Goal: Task Accomplishment & Management: Manage account settings

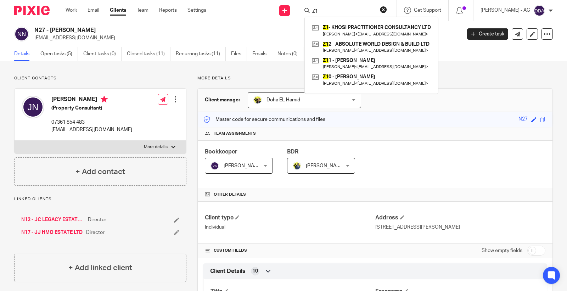
drag, startPoint x: 341, startPoint y: 12, endPoint x: 316, endPoint y: 11, distance: 25.2
click at [316, 11] on div "Z1" at bounding box center [346, 10] width 83 height 9
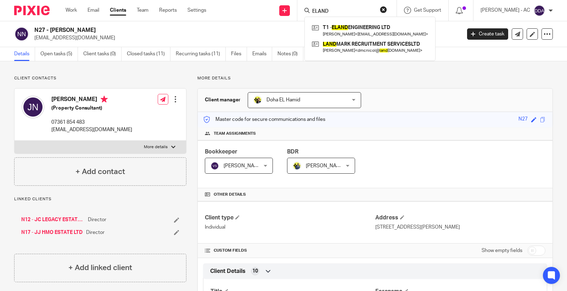
click at [343, 6] on form "ELAND" at bounding box center [350, 10] width 76 height 9
drag, startPoint x: 336, startPoint y: 11, endPoint x: 306, endPoint y: 11, distance: 30.1
click at [306, 11] on div "ELAND T1 - ELAND ENGINEERING LTD Christopher Tavengwa < ctavengwa@yahoo.com > L…" at bounding box center [347, 10] width 99 height 21
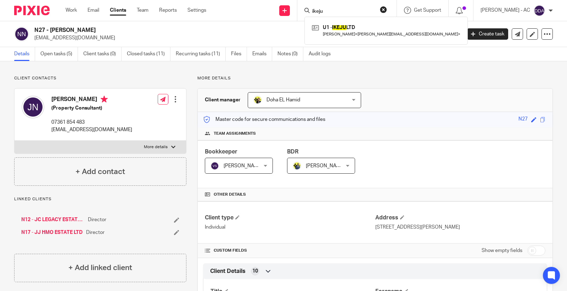
drag, startPoint x: 339, startPoint y: 10, endPoint x: 318, endPoint y: 11, distance: 20.6
click at [318, 11] on input "ikeju" at bounding box center [344, 12] width 64 height 6
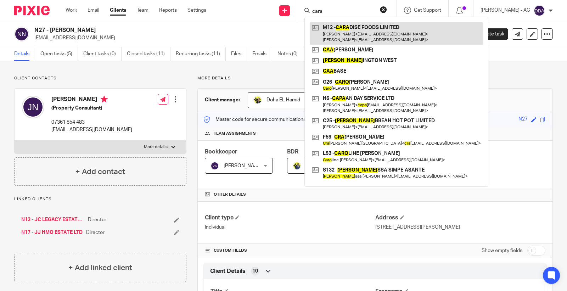
type input "cara"
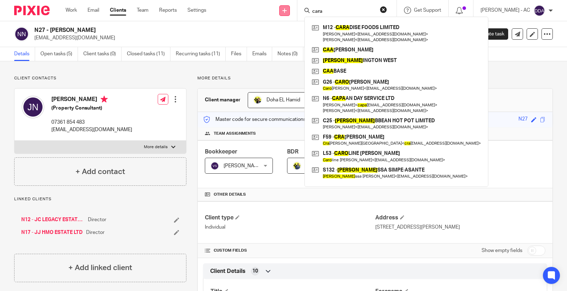
drag, startPoint x: 333, startPoint y: 12, endPoint x: 296, endPoint y: 12, distance: 36.9
click at [296, 12] on div "Send new email Create task Add client Request signature cara M12 - CARA DISE FO…" at bounding box center [392, 10] width 350 height 21
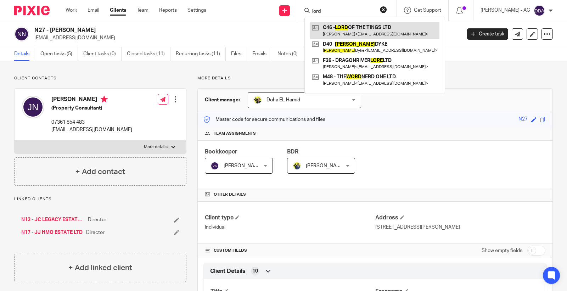
type input "lord"
drag, startPoint x: 335, startPoint y: 13, endPoint x: 286, endPoint y: 14, distance: 49.7
click at [286, 14] on div "Send new email Create task Add client Request signature lord C46 - LORD OF THE …" at bounding box center [392, 10] width 350 height 21
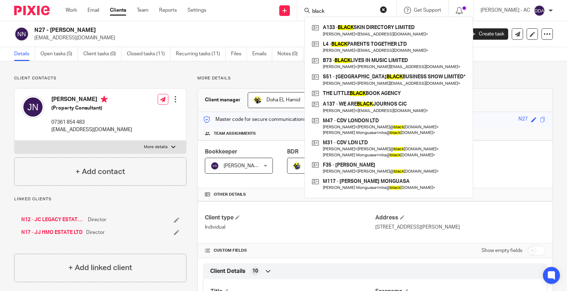
drag, startPoint x: 342, startPoint y: 13, endPoint x: 305, endPoint y: 9, distance: 36.8
click at [305, 9] on div "black A133 - BLACK SKIN DIRECTORY LIMITED Khadijat Ayodele < dija@dijaayodele.c…" at bounding box center [347, 10] width 99 height 21
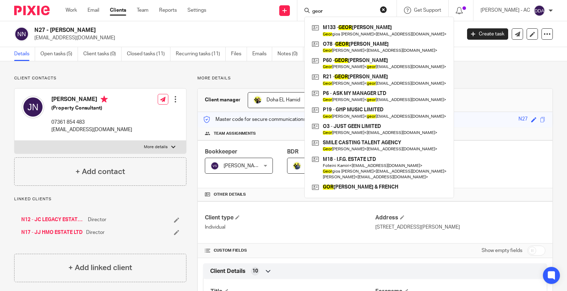
drag, startPoint x: 331, startPoint y: 9, endPoint x: 311, endPoint y: 12, distance: 20.2
click at [311, 12] on div "geor" at bounding box center [346, 10] width 83 height 9
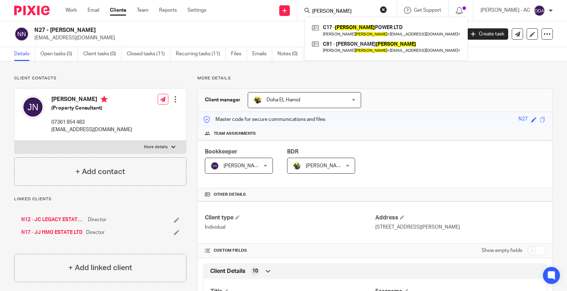
drag, startPoint x: 336, startPoint y: 9, endPoint x: 314, endPoint y: 11, distance: 22.1
click at [314, 11] on div "currie" at bounding box center [346, 10] width 83 height 9
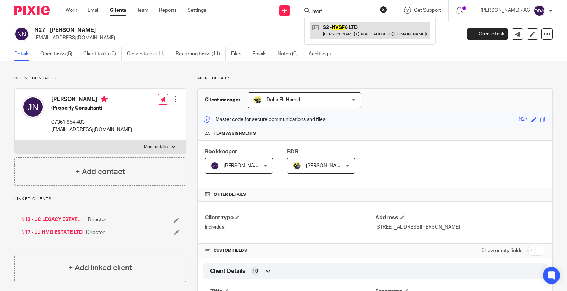
type input "hvsf"
drag, startPoint x: 338, startPoint y: 10, endPoint x: 303, endPoint y: 12, distance: 35.5
click at [303, 12] on div "Send new email Create task Add client Request signature hvsf S2 - HVSF 6 LTD Wi…" at bounding box center [392, 10] width 350 height 21
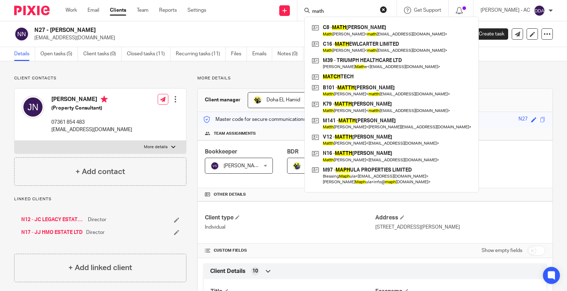
drag, startPoint x: 347, startPoint y: 12, endPoint x: 308, endPoint y: 12, distance: 38.7
click at [308, 12] on div "math C8 - MATH EW CARTER Math ew Carter < math ewlcarter@gmail.com > C16 - MATH…" at bounding box center [347, 10] width 99 height 21
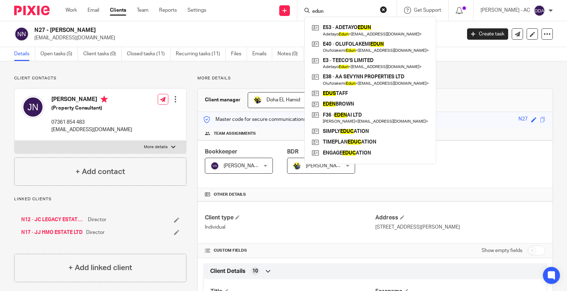
click at [349, 10] on input "edun" at bounding box center [344, 12] width 64 height 6
click at [338, 14] on input "edun" at bounding box center [344, 12] width 64 height 6
type input "edun"
click at [372, 9] on input "edun" at bounding box center [344, 12] width 64 height 6
click at [387, 8] on button "reset" at bounding box center [383, 9] width 7 height 7
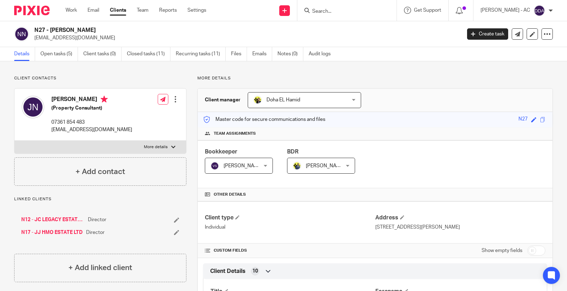
click at [357, 11] on input "Search" at bounding box center [344, 12] width 64 height 6
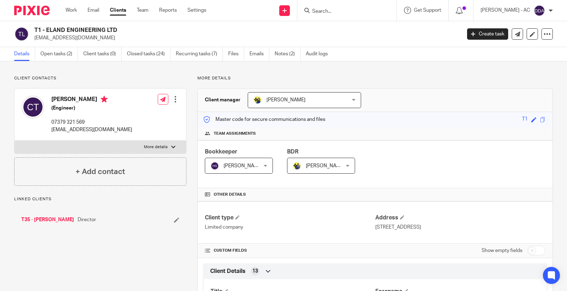
click at [33, 33] on div "T1 - ELAND ENGINEERING LTD ctavengwa@yahoo.com" at bounding box center [235, 34] width 443 height 15
click at [38, 31] on h2 "T1 - ELAND ENGINEERING LTD" at bounding box center [203, 30] width 338 height 7
copy h2 "T1"
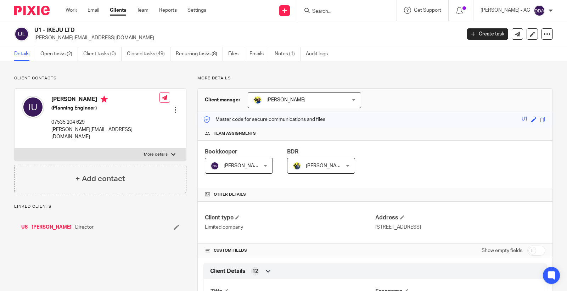
click at [42, 27] on h2 "U1 - IKEJU LTD" at bounding box center [203, 30] width 338 height 7
click at [38, 30] on h2 "U1 - IKEJU LTD" at bounding box center [203, 30] width 338 height 7
copy h2 "U1"
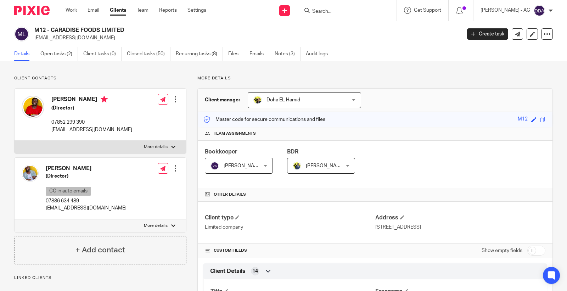
click at [38, 30] on h2 "M12 - CARADISE FOODS LIMITED" at bounding box center [203, 30] width 338 height 7
click at [39, 29] on h2 "M12 - CARADISE FOODS LIMITED" at bounding box center [203, 30] width 338 height 7
click at [41, 28] on h2 "M12 - CARADISE FOODS LIMITED" at bounding box center [203, 30] width 338 height 7
copy h2 "M12"
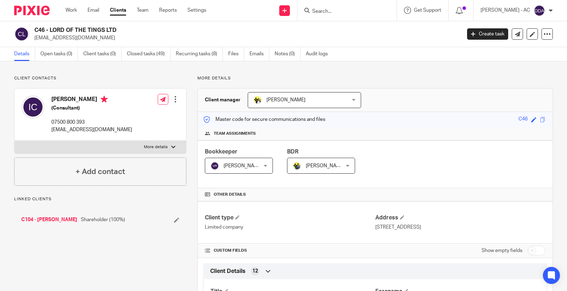
click at [38, 28] on h2 "C46 - LORD OF THE TINGS LTD" at bounding box center [203, 30] width 338 height 7
copy h2 "C46"
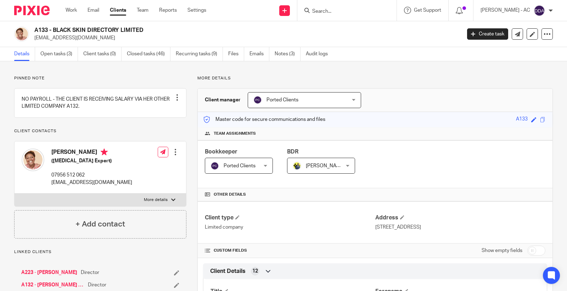
click at [40, 29] on h2 "A133 - BLACK SKIN DIRECTORY LIMITED" at bounding box center [203, 30] width 338 height 7
copy h2 "A133"
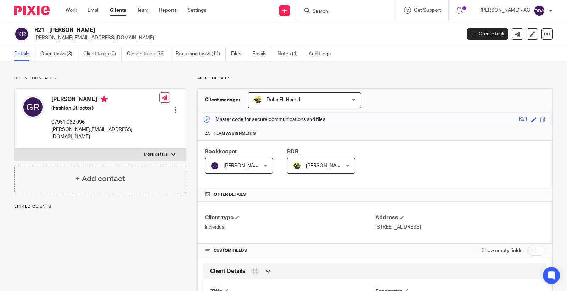
click at [39, 29] on h2 "R21 - GEORGE ROBERTS" at bounding box center [203, 30] width 338 height 7
copy h2 "R21"
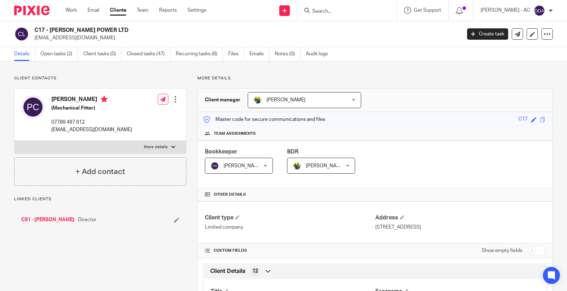
click at [42, 31] on h2 "C17 - [PERSON_NAME] POWER LTD" at bounding box center [203, 30] width 338 height 7
copy h2 "C17"
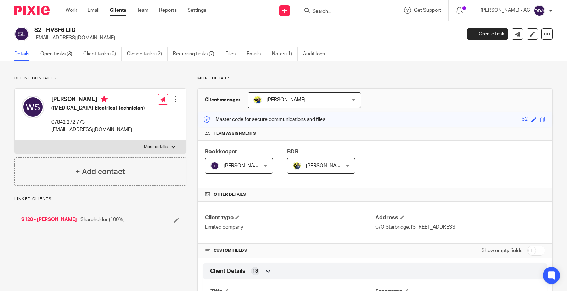
click at [37, 29] on h2 "S2 - HVSF6 LTD" at bounding box center [203, 30] width 338 height 7
copy h2 "S2"
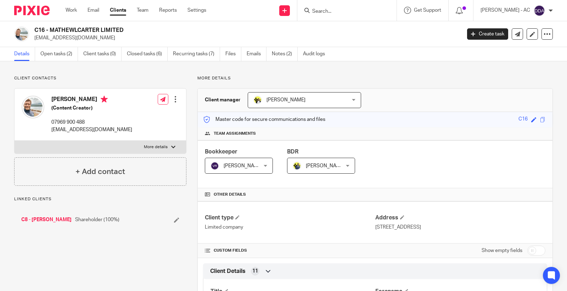
click at [41, 28] on h2 "C16 - MATHEWLCARTER LIMITED" at bounding box center [203, 30] width 338 height 7
copy h2 "C16"
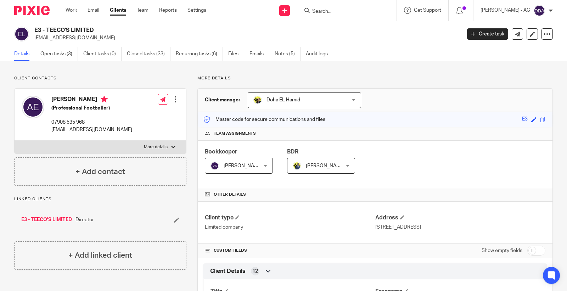
drag, startPoint x: 46, startPoint y: 30, endPoint x: 62, endPoint y: 28, distance: 16.2
click at [62, 28] on h2 "E3 - TEECO'S LIMITED" at bounding box center [203, 30] width 338 height 7
click at [36, 31] on h2 "E3 - TEECO'S LIMITED" at bounding box center [203, 30] width 338 height 7
copy h2 "E3"
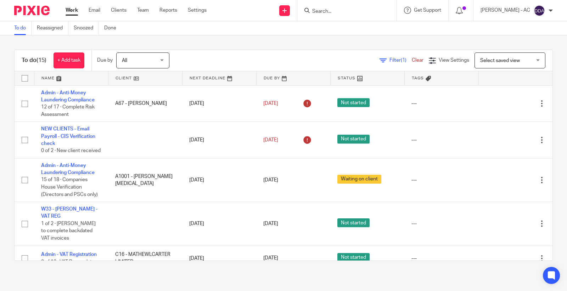
click at [322, 7] on form at bounding box center [350, 10] width 76 height 9
click at [332, 10] on input "Search" at bounding box center [344, 12] width 64 height 6
click link "Clients"
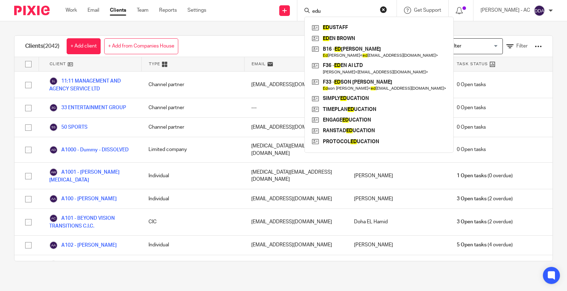
type input "edun"
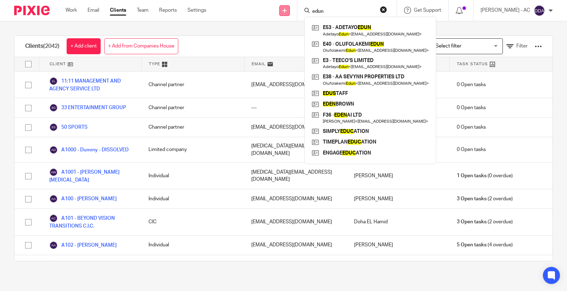
drag, startPoint x: 362, startPoint y: 12, endPoint x: 290, endPoint y: 15, distance: 71.7
click at [290, 15] on div "Send new email Create task Add client Request signature edun E53 - ADETAYO EDUN…" at bounding box center [392, 10] width 350 height 21
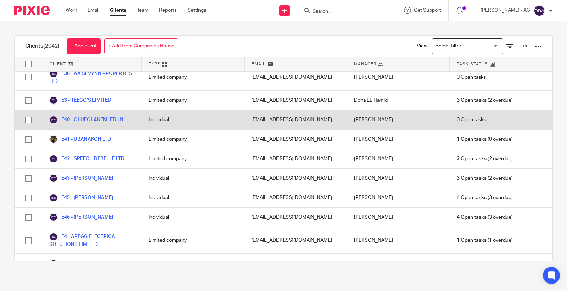
scroll to position [11875, 0]
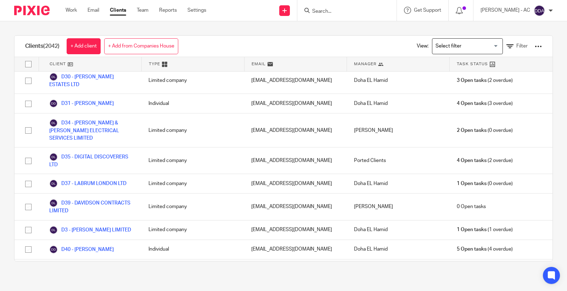
click at [375, 5] on div at bounding box center [347, 10] width 99 height 21
click at [359, 12] on input "Search" at bounding box center [344, 12] width 64 height 6
click at [318, 10] on input "turner" at bounding box center [344, 12] width 64 height 6
type input "d turner"
click at [343, 11] on input "d turner" at bounding box center [344, 12] width 64 height 6
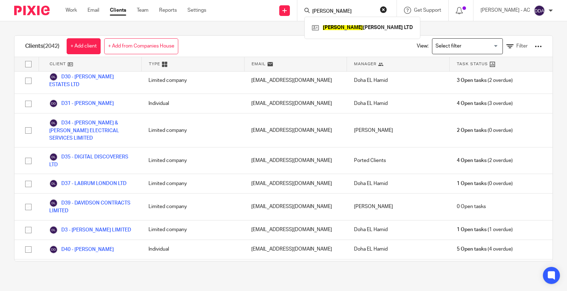
drag, startPoint x: 354, startPoint y: 12, endPoint x: 316, endPoint y: 11, distance: 37.6
click at [316, 11] on div "d turner" at bounding box center [346, 10] width 83 height 9
click at [507, 48] on icon at bounding box center [510, 46] width 7 height 7
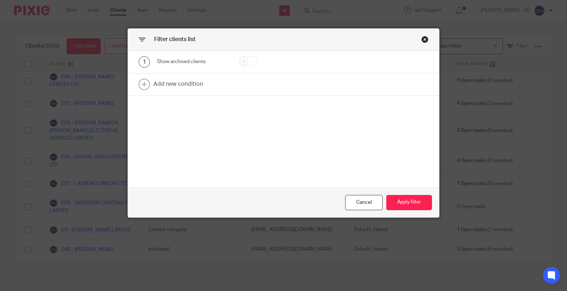
click at [247, 59] on input "checkbox" at bounding box center [248, 61] width 18 height 10
checkbox input "true"
click at [412, 204] on button "Apply filter" at bounding box center [410, 202] width 46 height 15
click at [397, 200] on button "Apply filter" at bounding box center [410, 202] width 46 height 15
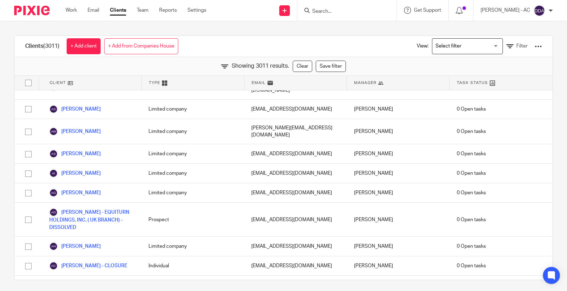
scroll to position [13864, 0]
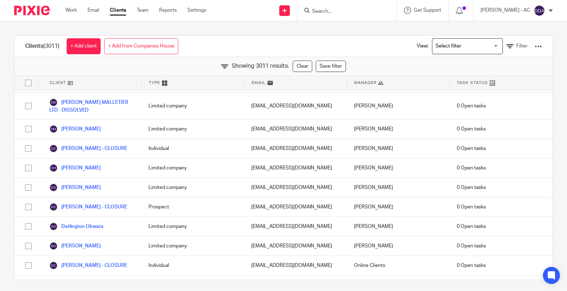
click at [357, 11] on input "Search" at bounding box center [344, 12] width 64 height 6
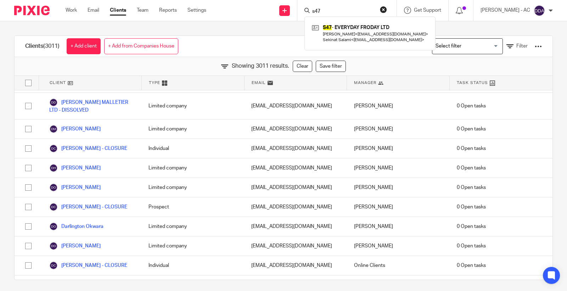
drag, startPoint x: 349, startPoint y: 8, endPoint x: 313, endPoint y: 9, distance: 35.8
click at [313, 9] on div "s47" at bounding box center [346, 10] width 83 height 9
drag, startPoint x: 331, startPoint y: 11, endPoint x: 310, endPoint y: 11, distance: 20.9
click at [310, 11] on div "c15 C15 - DYVRANDE LTD Tsahi Calmel < tsahicalmel2@googlemail.com >" at bounding box center [347, 10] width 99 height 21
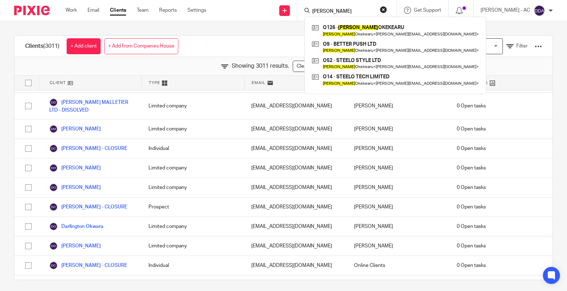
click at [346, 10] on input "lloyd" at bounding box center [344, 12] width 64 height 6
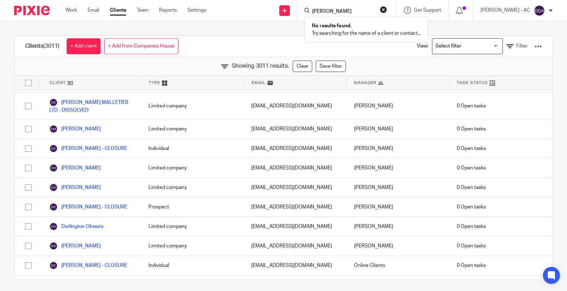
type input "lloyd kw"
drag, startPoint x: 348, startPoint y: 11, endPoint x: 299, endPoint y: 15, distance: 49.1
click at [299, 15] on div "Send new email Create task Add client Request signature lloyd kw No results fou…" at bounding box center [392, 10] width 350 height 21
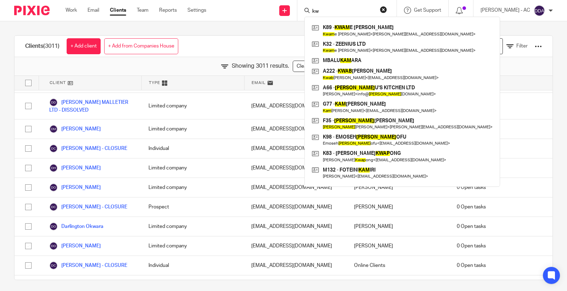
type input "k"
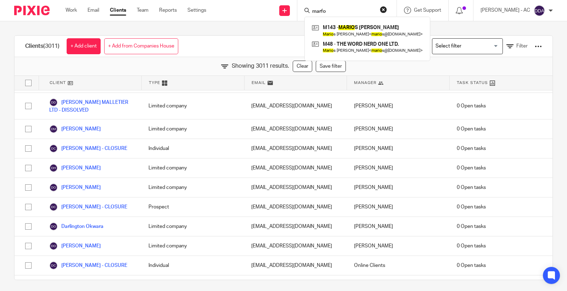
scroll to position [33127, 0]
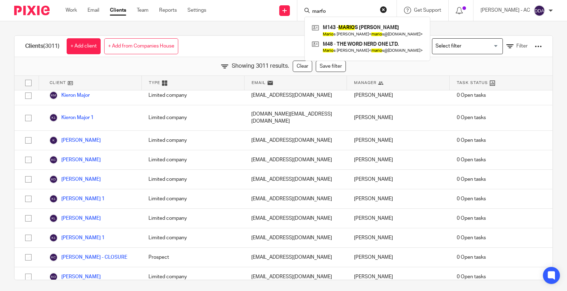
drag, startPoint x: 336, startPoint y: 10, endPoint x: 321, endPoint y: 11, distance: 15.7
click at [321, 11] on input "marfo" at bounding box center [344, 12] width 64 height 6
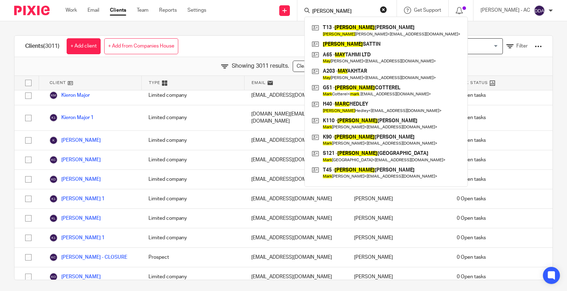
drag, startPoint x: 337, startPoint y: 9, endPoint x: 308, endPoint y: 13, distance: 29.7
click at [309, 12] on div "mary T13 - MARY TALABI Mary Talabi < djmaryp@gmail.com > MARK SATTIN A65 - MAY …" at bounding box center [347, 10] width 99 height 21
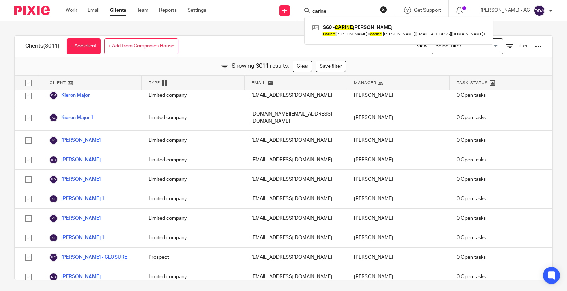
drag, startPoint x: 338, startPoint y: 12, endPoint x: 306, endPoint y: 9, distance: 32.1
click at [306, 9] on div "carine S60 - CARINE SEWELL-BURRIS Carine Sewell-Burris < carine .elliott@gmail.…" at bounding box center [347, 10] width 99 height 21
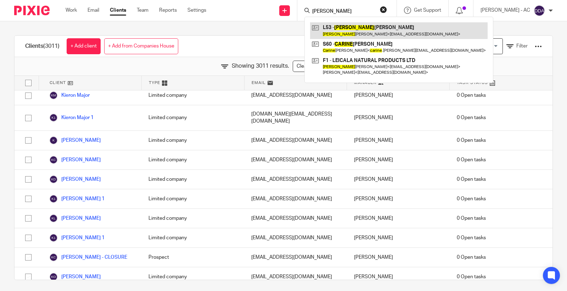
type input "carline"
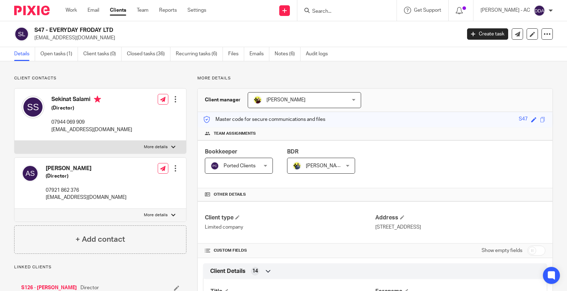
click at [38, 31] on h2 "S47 - EVERYDAY FRODAY LTD" at bounding box center [203, 30] width 338 height 7
copy h2 "S47"
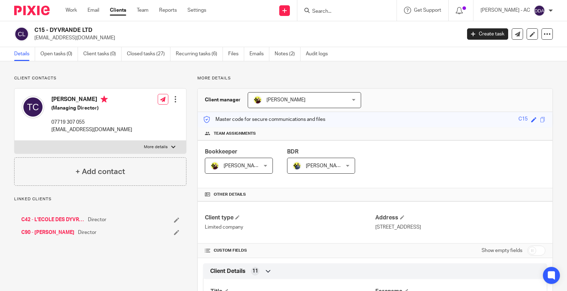
click at [37, 29] on h2 "C15 - DYVRANDE LTD" at bounding box center [203, 30] width 338 height 7
copy h2 "C15"
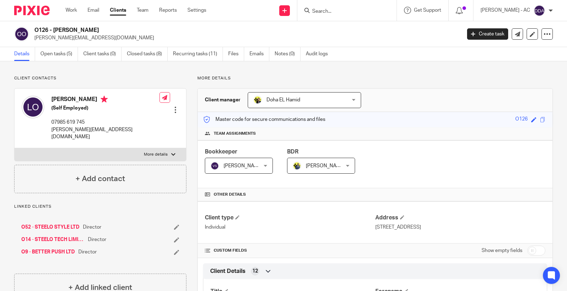
click at [43, 30] on h2 "O126 - [PERSON_NAME]" at bounding box center [203, 30] width 338 height 7
click at [43, 30] on h2 "O126 - LLOYD OKEKEARU" at bounding box center [203, 30] width 338 height 7
copy h2 "O126"
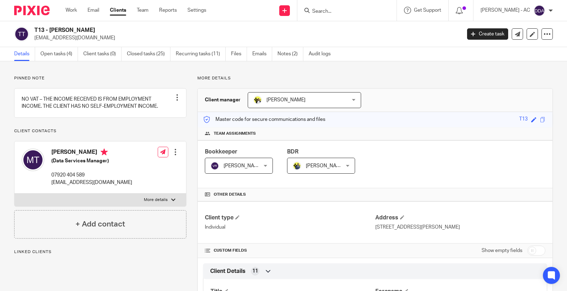
click at [40, 29] on h2 "T13 - [PERSON_NAME]" at bounding box center [203, 30] width 338 height 7
click at [40, 29] on h2 "T13 - MARY TALABI" at bounding box center [203, 30] width 338 height 7
copy h2 "T13"
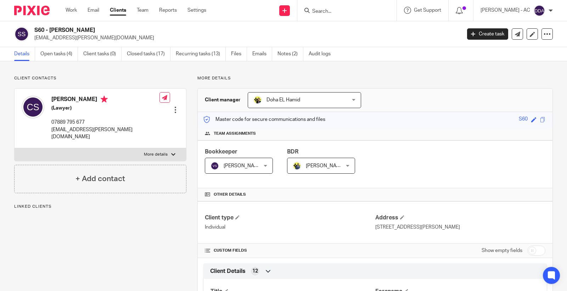
click at [40, 29] on h2 "S60 - [PERSON_NAME]" at bounding box center [203, 30] width 338 height 7
copy h2 "S60"
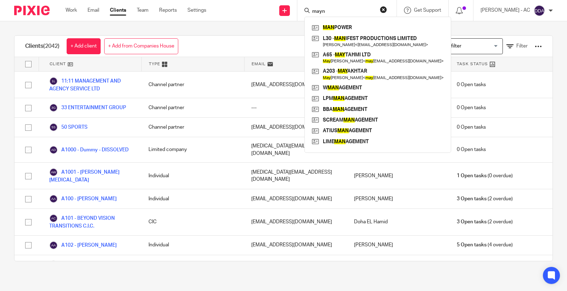
type input "mayne"
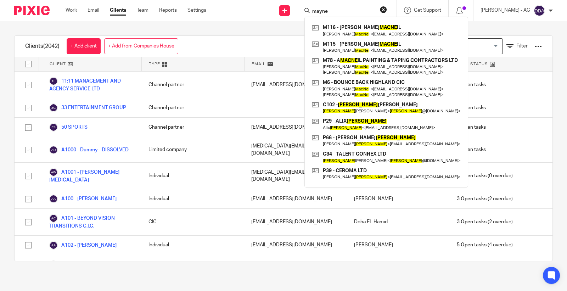
drag, startPoint x: 340, startPoint y: 10, endPoint x: 303, endPoint y: 13, distance: 38.1
click at [303, 13] on div "Send new email Create task Add client Request signature mayne M116 - [PERSON_NA…" at bounding box center [392, 10] width 350 height 21
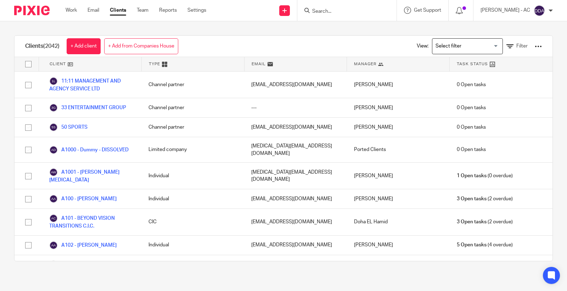
click at [354, 9] on input "Search" at bounding box center [344, 12] width 64 height 6
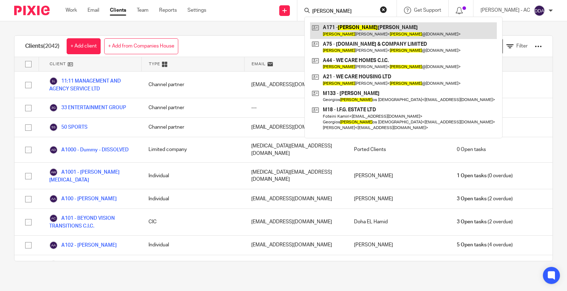
type input "adrain"
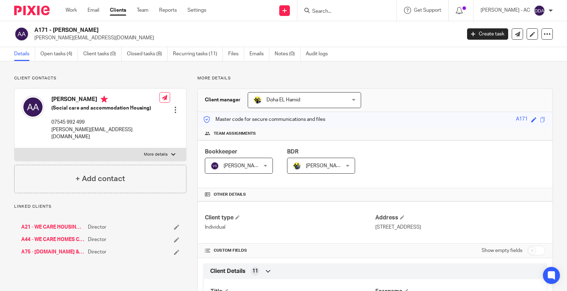
click at [42, 27] on h2 "A171 - [PERSON_NAME]" at bounding box center [203, 30] width 338 height 7
copy h2 "A171"
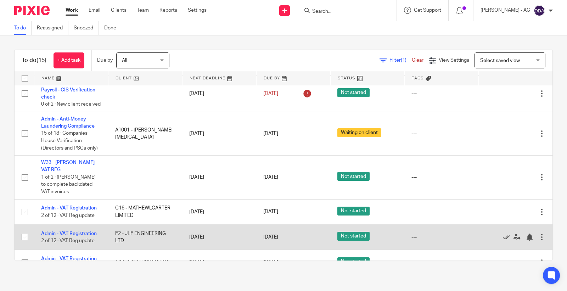
scroll to position [39, 0]
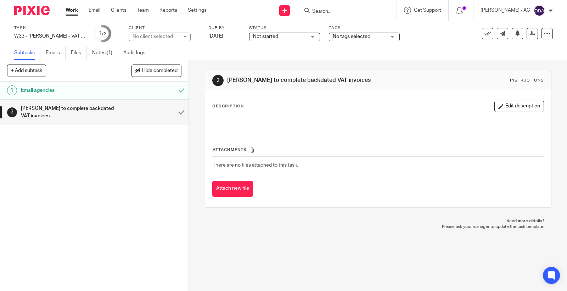
click at [66, 112] on h1 "[PERSON_NAME] to complete backdated VAT invoices" at bounding box center [70, 112] width 98 height 18
click at [88, 90] on h1 "Email agencies" at bounding box center [70, 90] width 98 height 11
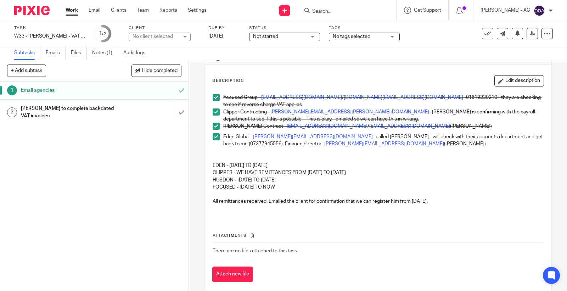
scroll to position [38, 0]
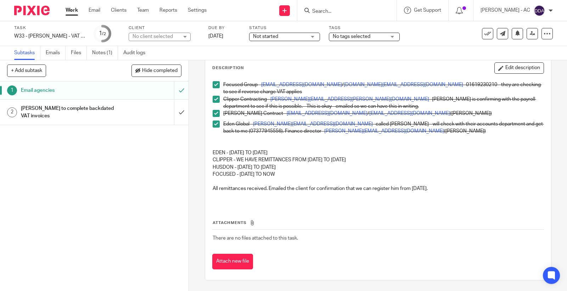
drag, startPoint x: 227, startPoint y: 154, endPoint x: 293, endPoint y: 153, distance: 65.3
click at [293, 153] on p "EDEN - 02-09-2022 TO 22-03-2024" at bounding box center [378, 152] width 331 height 7
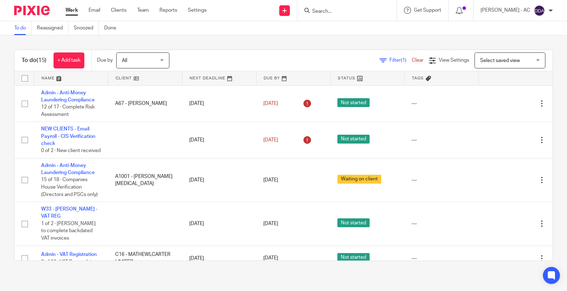
click at [332, 12] on input "Search" at bounding box center [344, 12] width 64 height 6
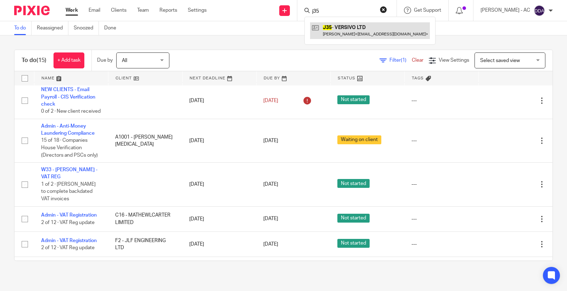
type input "j35"
drag, startPoint x: 332, startPoint y: 9, endPoint x: 297, endPoint y: 13, distance: 34.8
click at [301, 14] on div "Send new email Create task Add client Request signature j35 J35 - VERSIVO LTD […" at bounding box center [392, 10] width 350 height 21
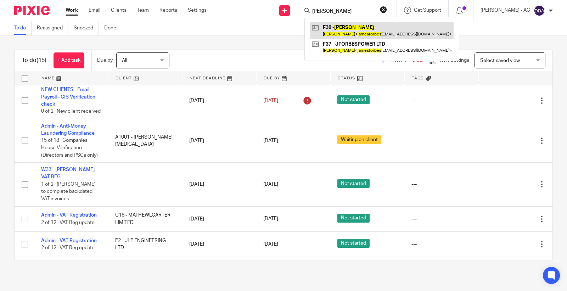
type input "[PERSON_NAME]"
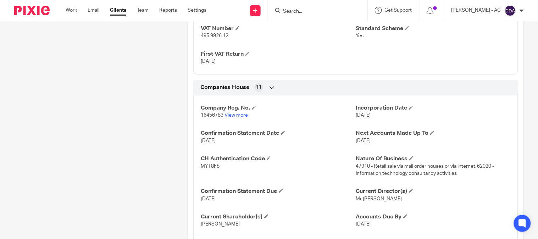
scroll to position [698, 0]
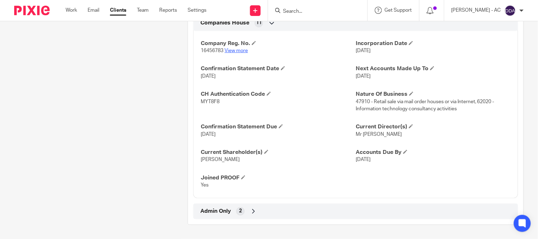
click at [233, 51] on link "View more" at bounding box center [236, 50] width 23 height 5
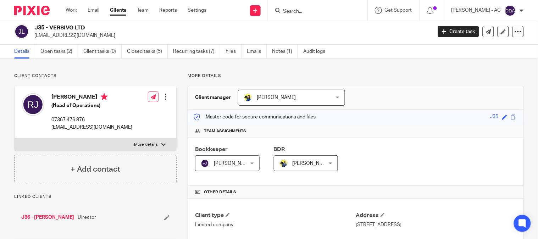
scroll to position [0, 0]
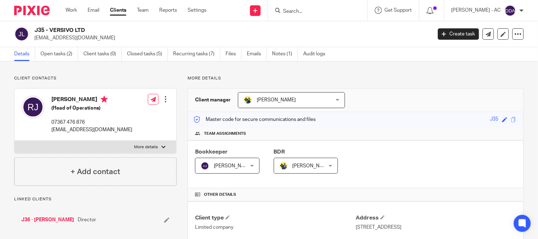
drag, startPoint x: 48, startPoint y: 30, endPoint x: 89, endPoint y: 31, distance: 40.8
click at [89, 31] on h2 "J35 - VERSIVO LTD" at bounding box center [191, 30] width 314 height 7
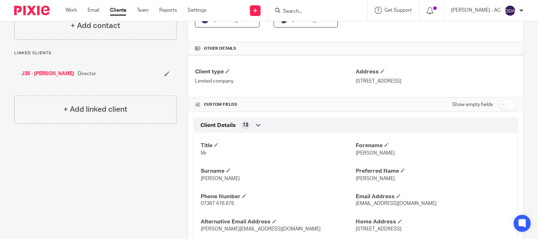
scroll to position [157, 0]
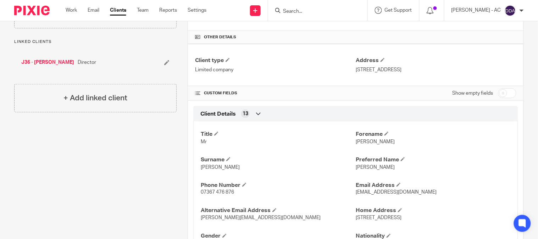
click at [364, 140] on span "Robert" at bounding box center [375, 141] width 39 height 5
copy span "Robert"
click at [207, 167] on span "Jones" at bounding box center [220, 167] width 39 height 5
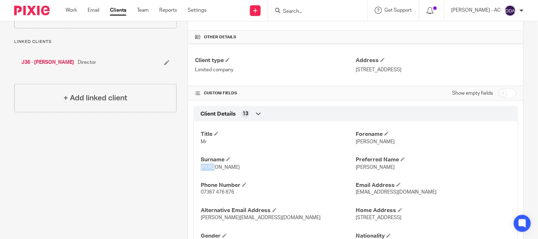
copy span "Jones"
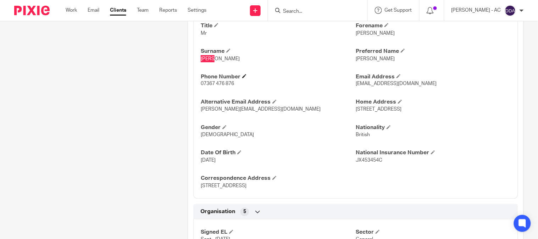
scroll to position [276, 0]
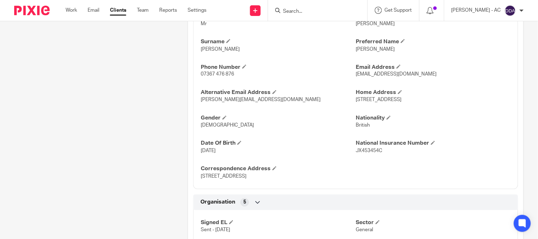
click at [360, 154] on span "JX453454C" at bounding box center [369, 151] width 27 height 5
copy span "JX453454C"
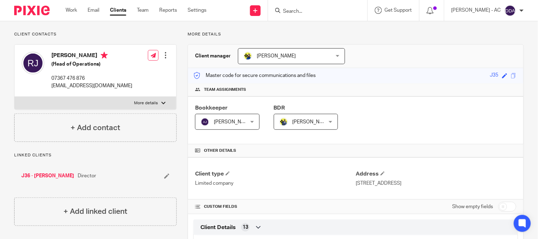
scroll to position [0, 0]
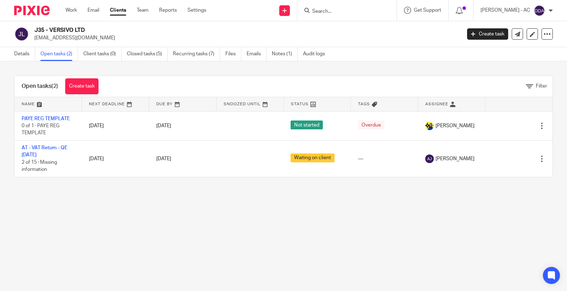
click at [66, 55] on link "Open tasks (2)" at bounding box center [59, 54] width 38 height 14
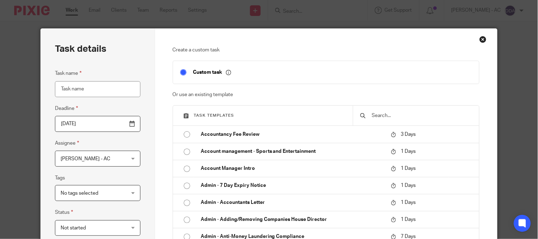
click at [373, 114] on input "text" at bounding box center [421, 116] width 101 height 8
click at [105, 85] on input "Task name" at bounding box center [97, 89] width 85 height 16
click at [374, 111] on div at bounding box center [416, 116] width 126 height 20
click at [377, 117] on input "text" at bounding box center [421, 116] width 101 height 8
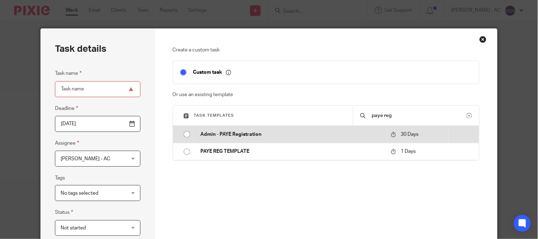
type input "paye reg"
click at [185, 132] on input "radio" at bounding box center [186, 134] width 13 height 13
type input "2025-10-17"
type input "Admin - PAYE Registration"
checkbox input "false"
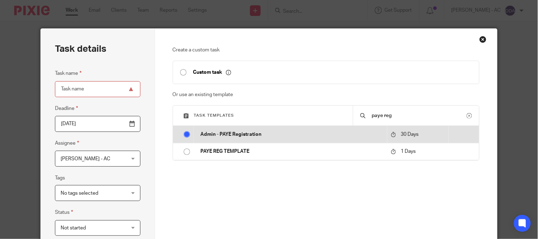
radio input "false"
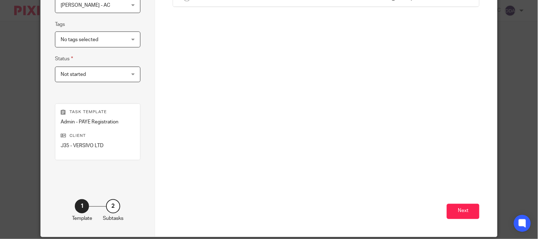
scroll to position [157, 0]
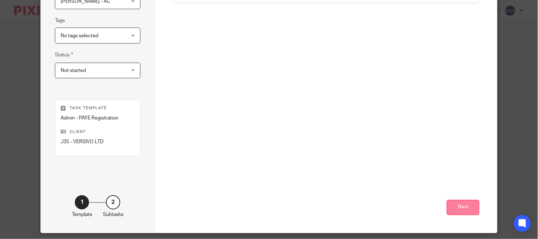
click at [465, 209] on button "Next" at bounding box center [463, 207] width 33 height 15
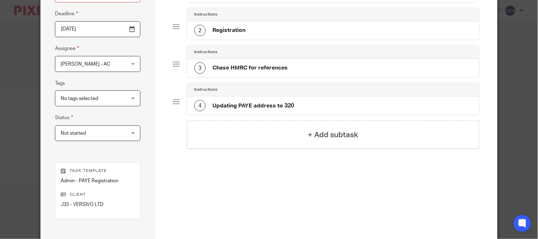
scroll to position [180, 0]
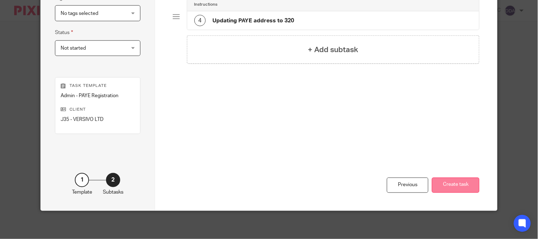
click at [447, 186] on button "Create task" at bounding box center [456, 185] width 48 height 15
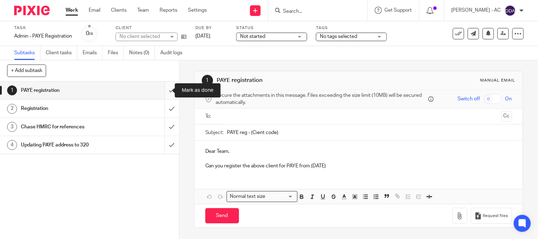
click at [164, 91] on input "submit" at bounding box center [89, 91] width 179 height 18
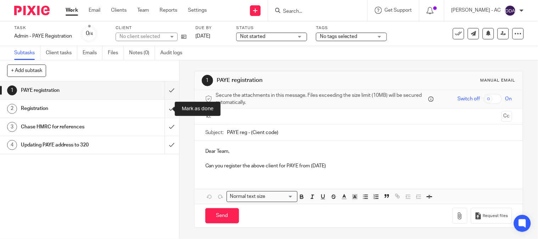
click at [165, 107] on input "submit" at bounding box center [89, 109] width 179 height 18
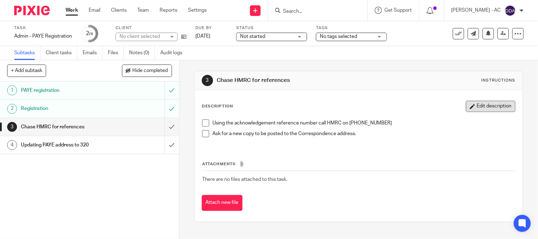
click at [488, 110] on button "Edit description" at bounding box center [491, 106] width 50 height 11
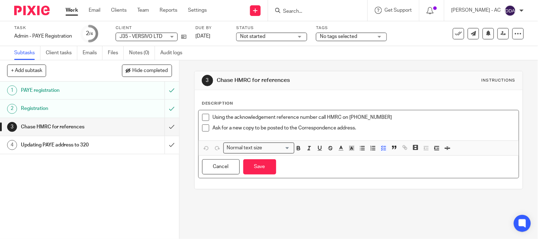
click at [367, 129] on p "Ask for a new copy to be posted to the Correspondence address." at bounding box center [364, 127] width 303 height 7
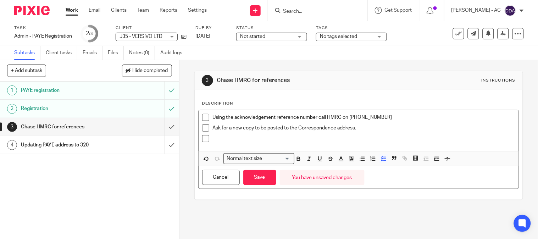
click at [213, 139] on p at bounding box center [364, 138] width 303 height 7
drag, startPoint x: 264, startPoint y: 139, endPoint x: 286, endPoint y: 152, distance: 25.0
click at [213, 140] on strong "7EHD QTK6 WNMS VAF" at bounding box center [240, 138] width 54 height 5
click at [297, 158] on icon "button" at bounding box center [298, 158] width 2 height 2
click at [267, 143] on div "7 EHD QTK6 WNMS VAF" at bounding box center [364, 140] width 303 height 11
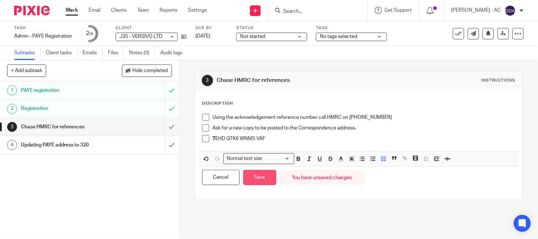
click at [255, 178] on button "Save" at bounding box center [259, 177] width 33 height 15
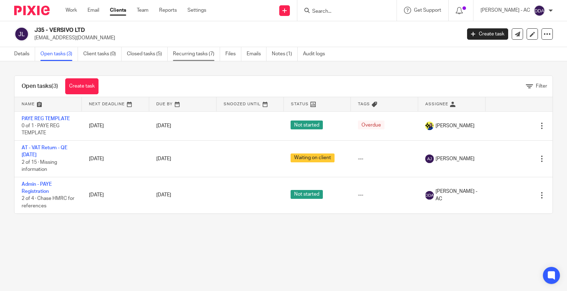
click at [203, 54] on link "Recurring tasks (7)" at bounding box center [196, 54] width 47 height 14
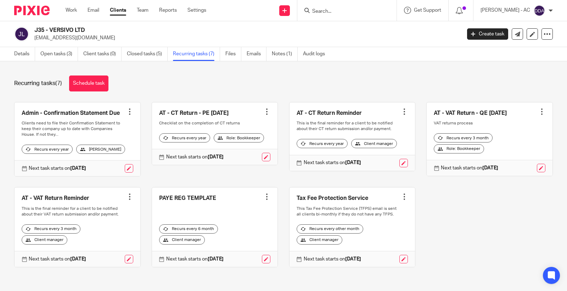
click at [61, 51] on link "Open tasks (3)" at bounding box center [59, 54] width 38 height 14
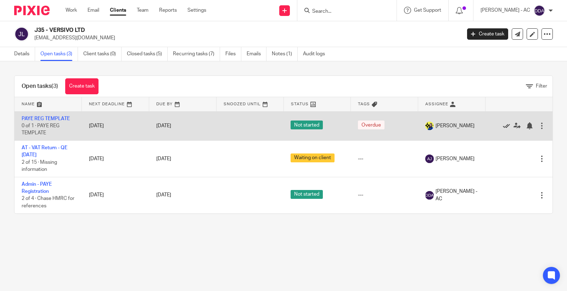
click at [503, 126] on icon at bounding box center [506, 125] width 7 height 7
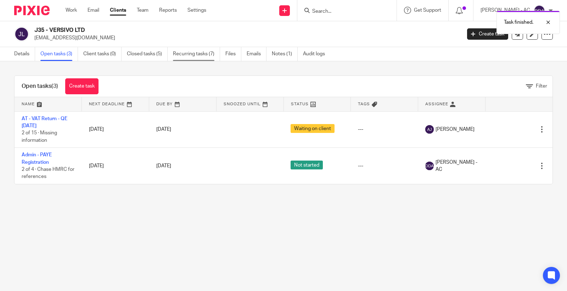
click at [194, 55] on link "Recurring tasks (7)" at bounding box center [196, 54] width 47 height 14
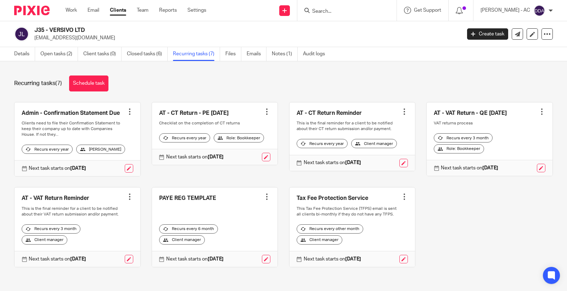
click at [264, 200] on div at bounding box center [267, 196] width 7 height 7
click at [231, 246] on span "Cancel schedule" at bounding box center [235, 247] width 37 height 5
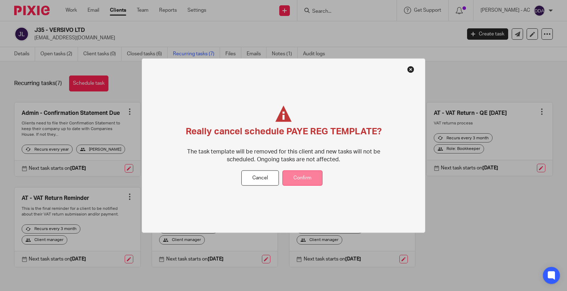
click at [297, 176] on button "Confirm" at bounding box center [303, 178] width 40 height 15
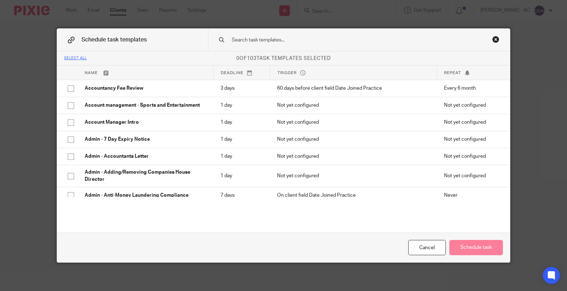
click at [296, 37] on input "text" at bounding box center [348, 40] width 234 height 8
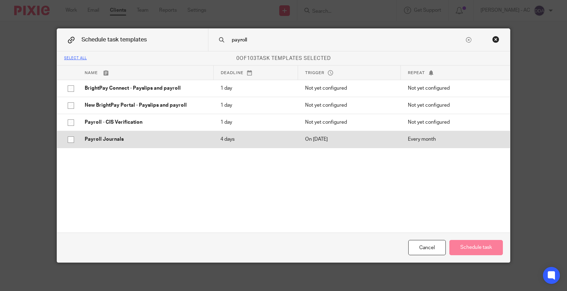
type input "payroll"
click at [70, 139] on input "checkbox" at bounding box center [70, 139] width 13 height 13
checkbox input "true"
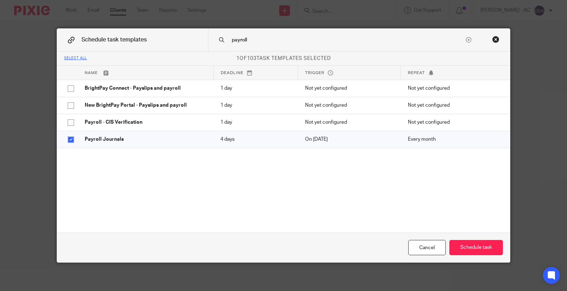
drag, startPoint x: 253, startPoint y: 37, endPoint x: 188, endPoint y: 41, distance: 65.4
click at [189, 41] on div "Schedule task templates payroll" at bounding box center [283, 40] width 453 height 23
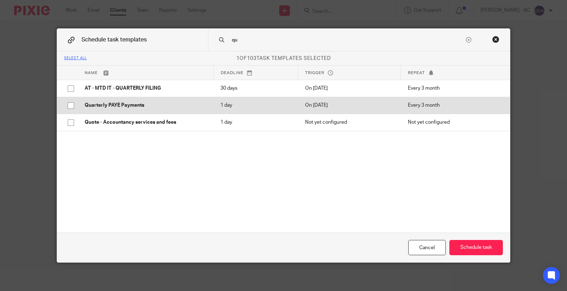
type input "qu"
click at [66, 105] on input "checkbox" at bounding box center [70, 105] width 13 height 13
checkbox input "true"
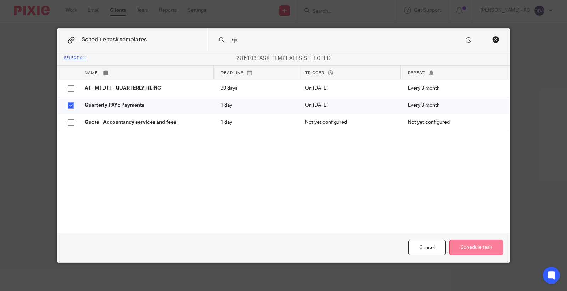
click at [460, 242] on button "Schedule task" at bounding box center [477, 247] width 54 height 15
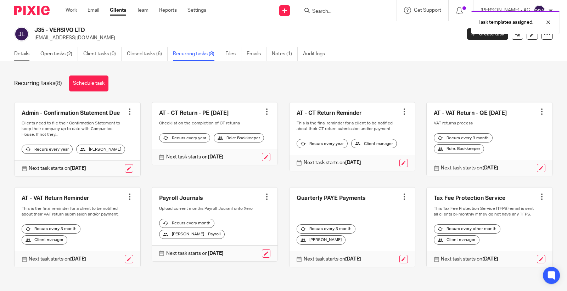
click at [27, 58] on link "Details" at bounding box center [24, 54] width 21 height 14
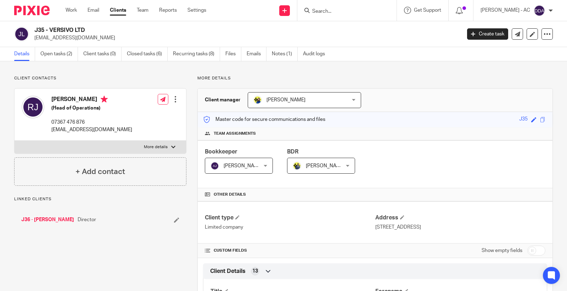
scroll to position [197, 0]
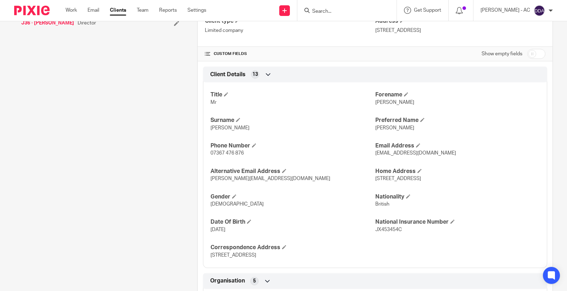
click at [528, 54] on input "checkbox" at bounding box center [537, 54] width 18 height 10
checkbox input "true"
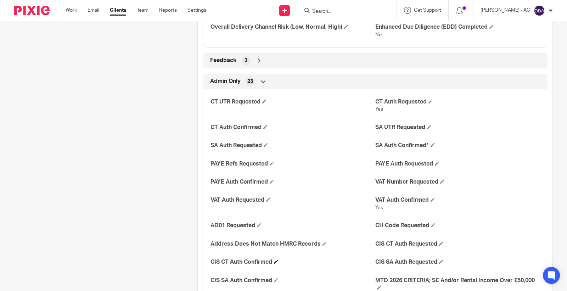
scroll to position [1240, 0]
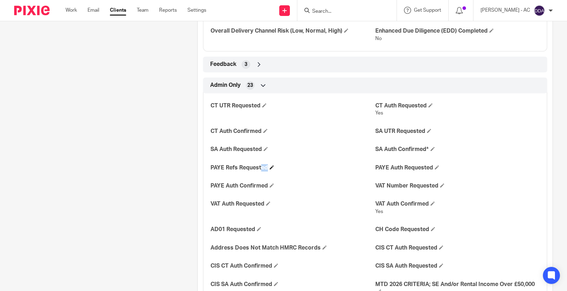
drag, startPoint x: 208, startPoint y: 170, endPoint x: 272, endPoint y: 169, distance: 63.8
click at [268, 168] on div "CT UTR Requested CT Auth Requested Yes CT Auth Confirmed SA UTR Requested SA Au…" at bounding box center [375, 218] width 344 height 261
click at [271, 169] on span at bounding box center [272, 167] width 4 height 4
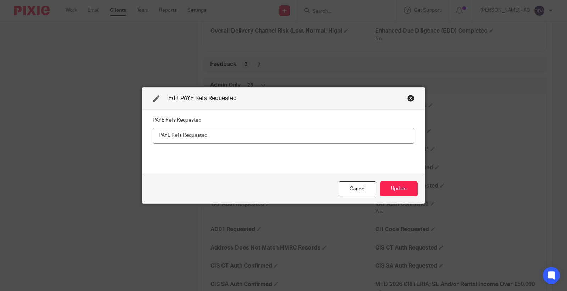
click at [172, 135] on input "text" at bounding box center [284, 136] width 262 height 16
type input "18-09-2025"
click at [387, 190] on button "Update" at bounding box center [399, 189] width 38 height 15
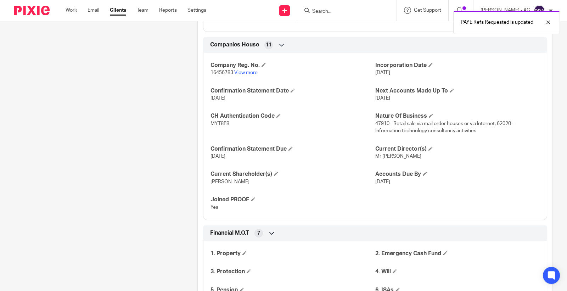
scroll to position [767, 0]
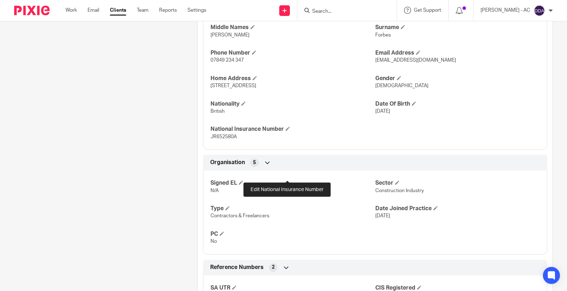
scroll to position [348, 0]
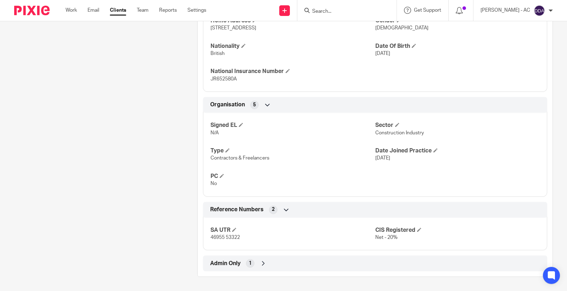
click at [253, 268] on div "Admin Only 1" at bounding box center [376, 263] width 334 height 12
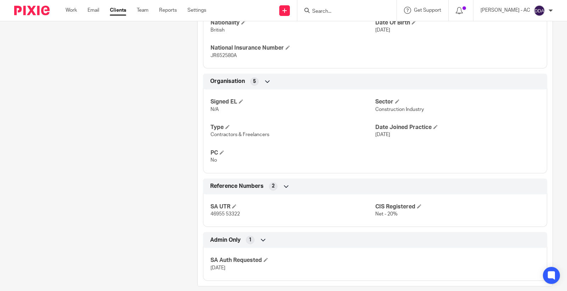
scroll to position [381, 0]
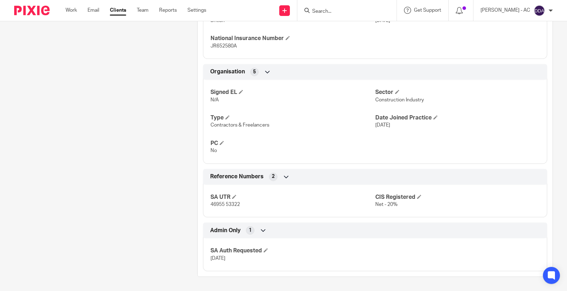
drag, startPoint x: 246, startPoint y: 256, endPoint x: 207, endPoint y: 261, distance: 40.0
click at [207, 261] on div "SA Auth Requested [DATE]" at bounding box center [375, 252] width 344 height 38
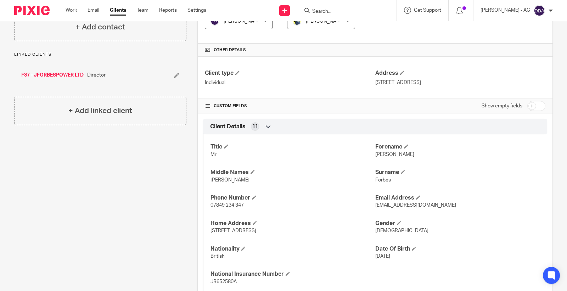
scroll to position [0, 0]
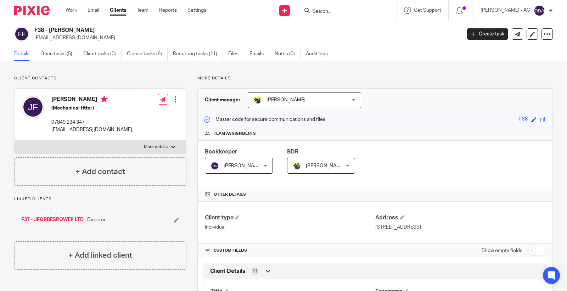
click at [85, 30] on h2 "F38 - [PERSON_NAME]" at bounding box center [203, 30] width 338 height 7
click at [84, 30] on h2 "F38 - [PERSON_NAME]" at bounding box center [203, 30] width 338 height 7
copy h2 "FORBES"
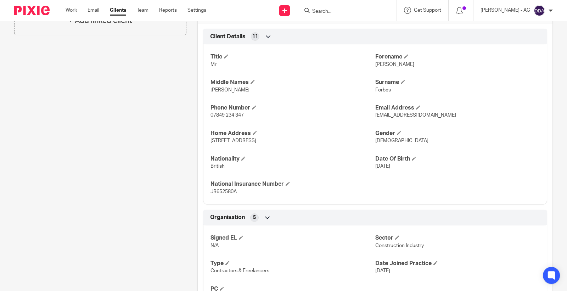
scroll to position [236, 0]
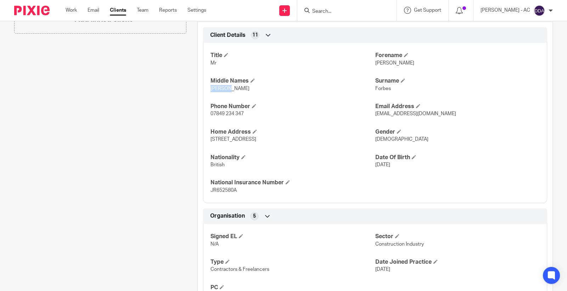
drag, startPoint x: 209, startPoint y: 89, endPoint x: 228, endPoint y: 89, distance: 19.9
click at [228, 89] on p "[PERSON_NAME]" at bounding box center [293, 88] width 165 height 7
drag, startPoint x: 373, startPoint y: 90, endPoint x: 398, endPoint y: 91, distance: 24.9
click at [398, 91] on p "Forbes" at bounding box center [458, 88] width 165 height 7
click at [413, 90] on p "Forbes" at bounding box center [458, 88] width 165 height 7
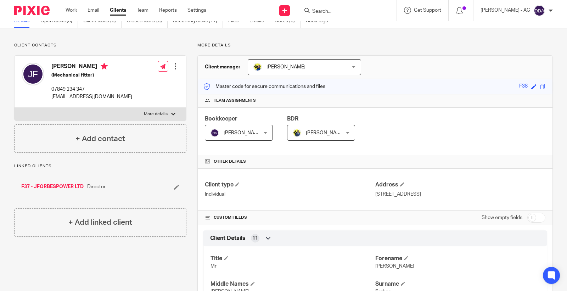
scroll to position [79, 0]
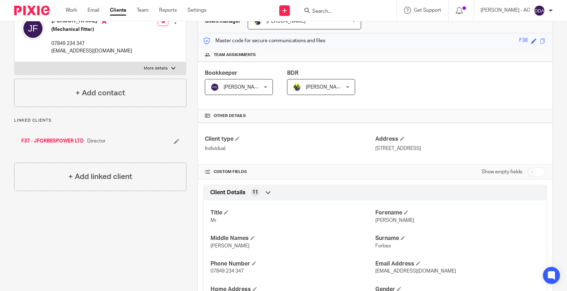
click at [528, 173] on input "checkbox" at bounding box center [537, 172] width 18 height 10
checkbox input "true"
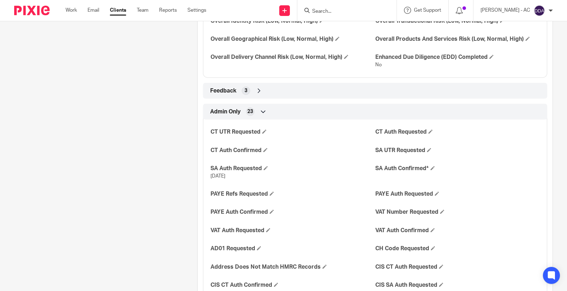
scroll to position [1143, 0]
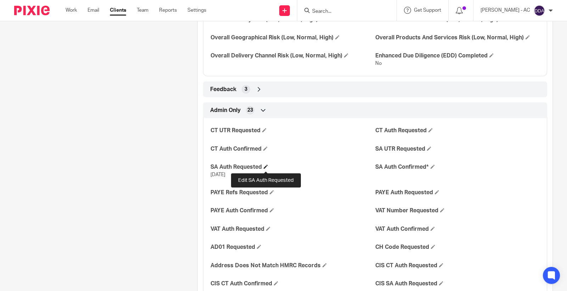
click at [266, 168] on span at bounding box center [266, 167] width 4 height 4
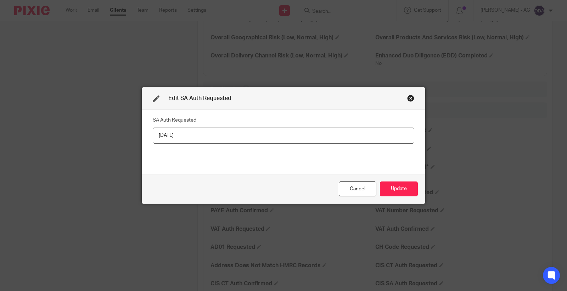
drag, startPoint x: 201, startPoint y: 135, endPoint x: 30, endPoint y: 157, distance: 172.6
click at [32, 157] on div "Edit SA Auth Requested SA Auth Requested [DATE] Cancel Update" at bounding box center [283, 145] width 567 height 291
type input "y"
type input "Yes"
click at [402, 187] on button "Update" at bounding box center [399, 189] width 38 height 15
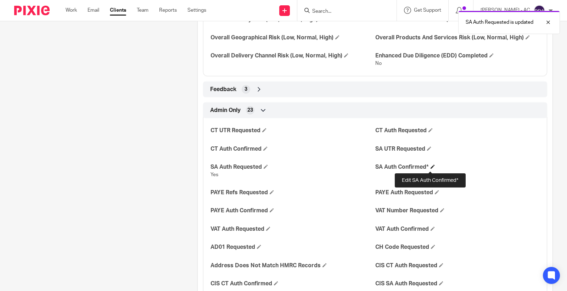
click at [431, 169] on span at bounding box center [433, 167] width 4 height 4
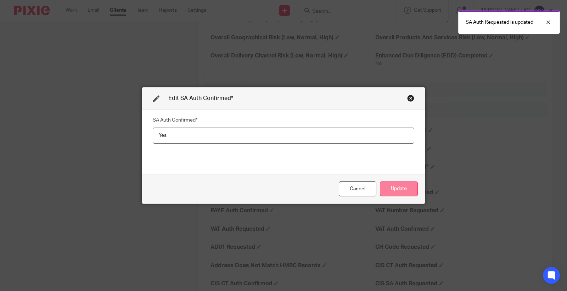
type input "Yes"
click at [401, 187] on button "Update" at bounding box center [399, 189] width 38 height 15
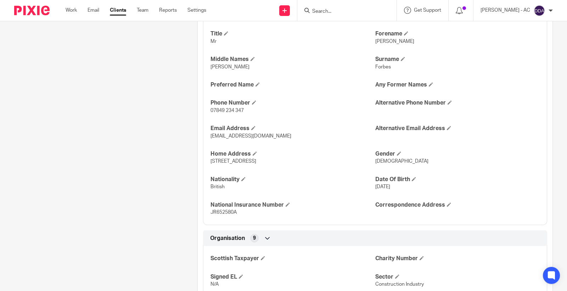
scroll to position [197, 0]
